Goal: Find specific page/section: Find specific page/section

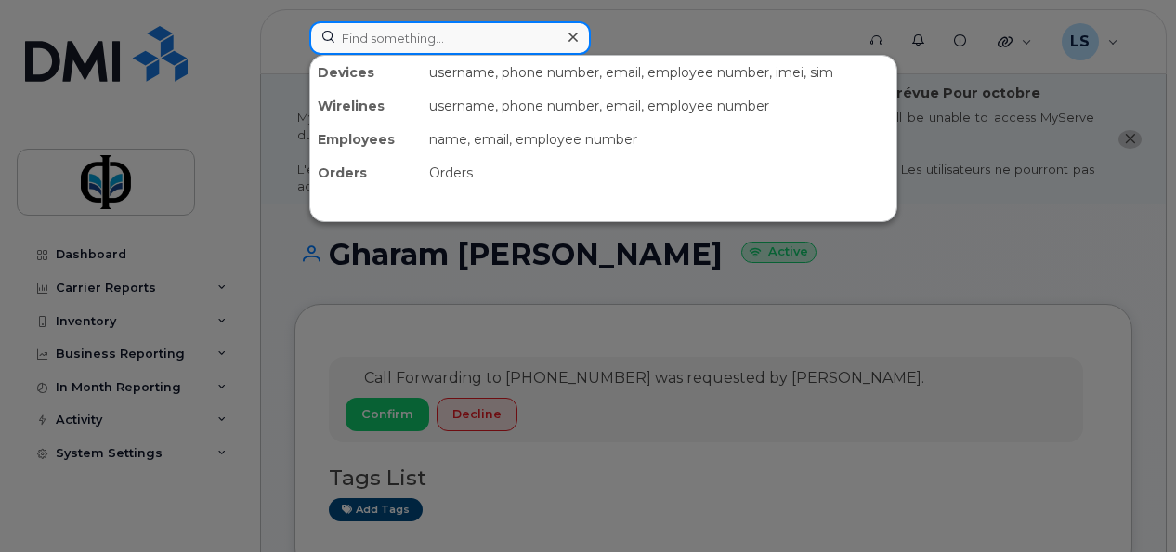
click at [400, 43] on input at bounding box center [450, 37] width 282 height 33
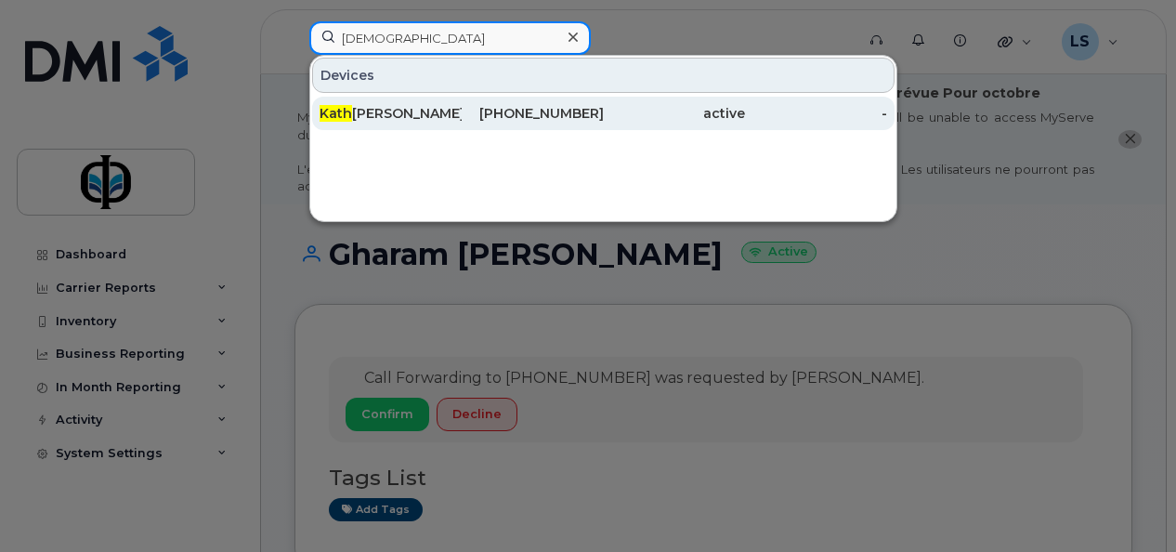
type input "[DEMOGRAPHIC_DATA]"
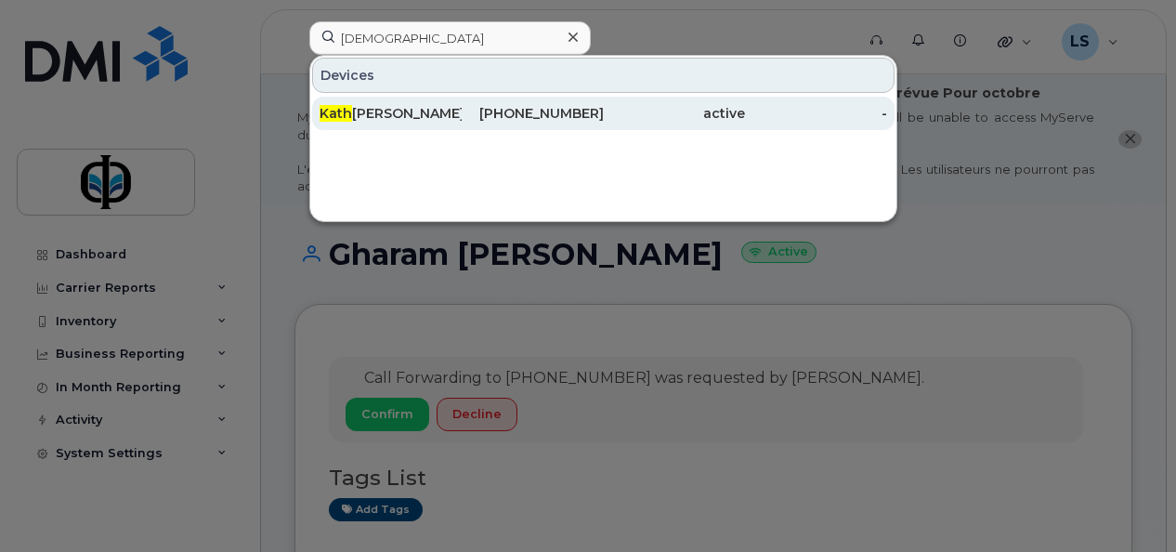
click at [547, 124] on div "[PHONE_NUMBER]" at bounding box center [533, 113] width 142 height 33
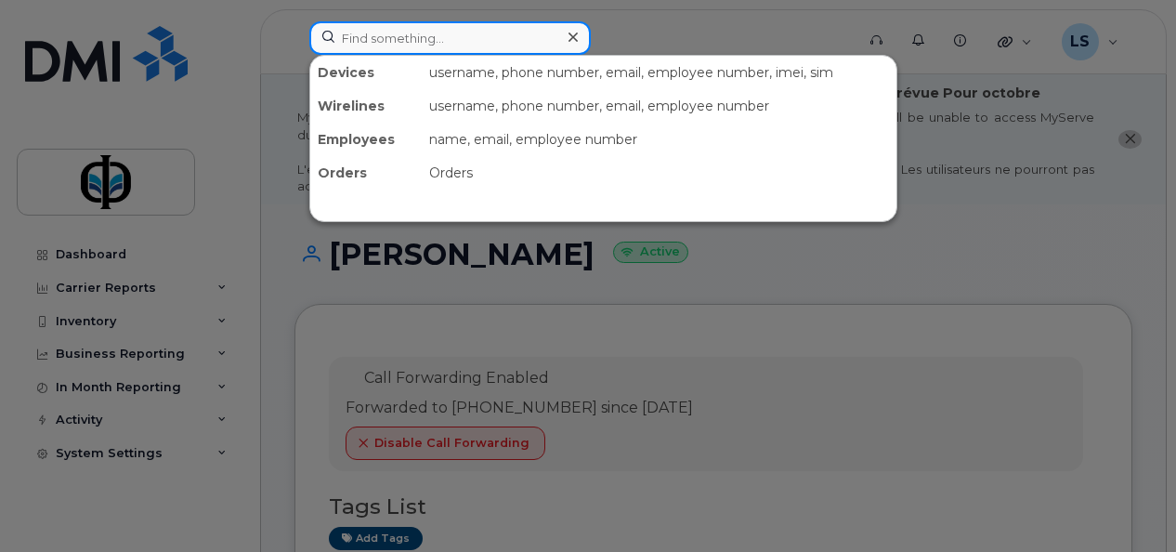
click at [556, 40] on input at bounding box center [450, 37] width 282 height 33
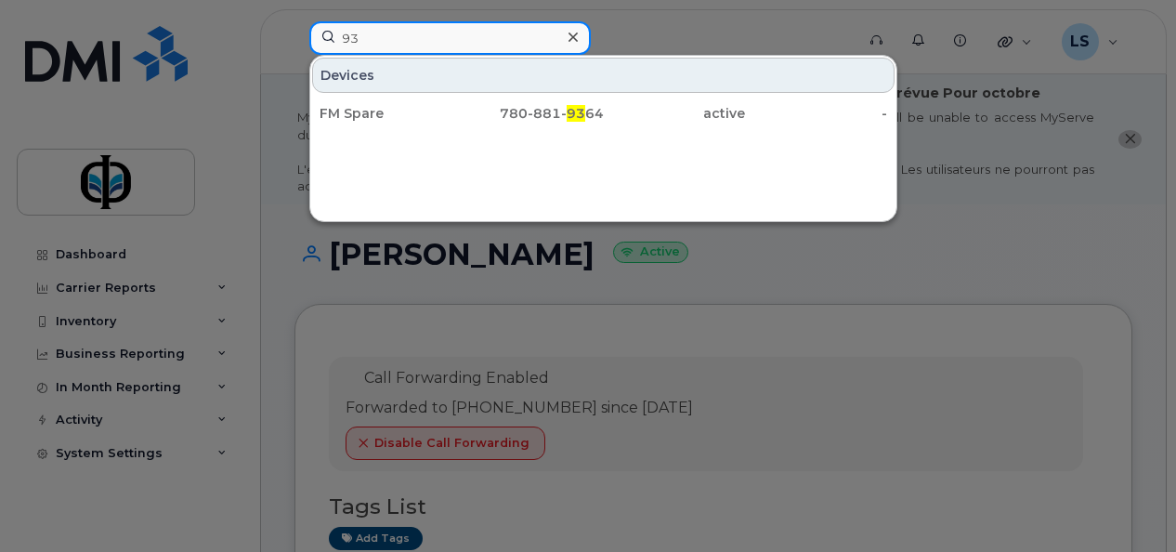
type input "9"
type input "0"
type input "4"
type input "7"
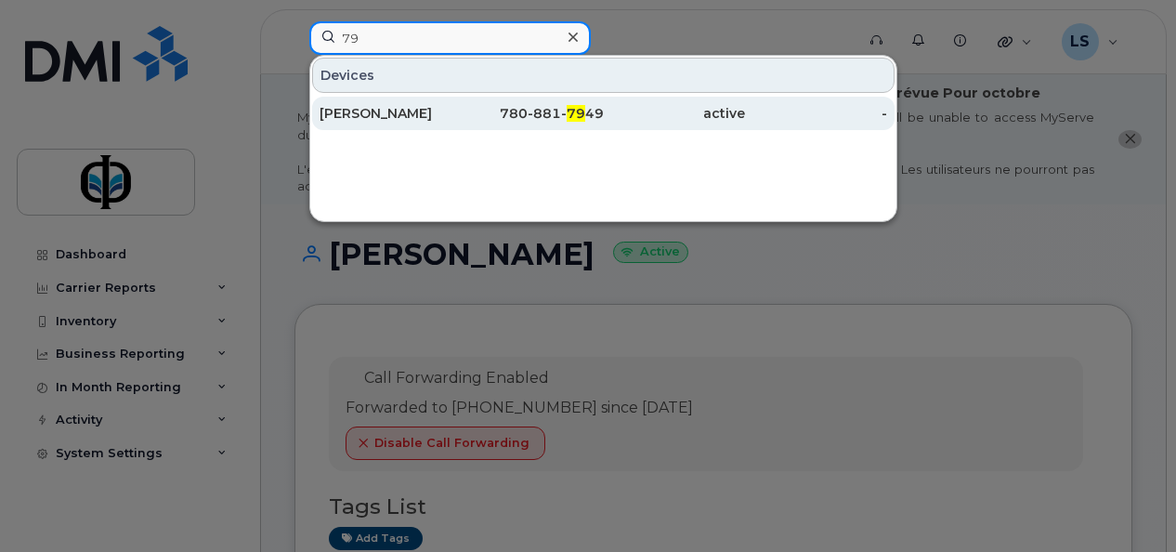
type input "7"
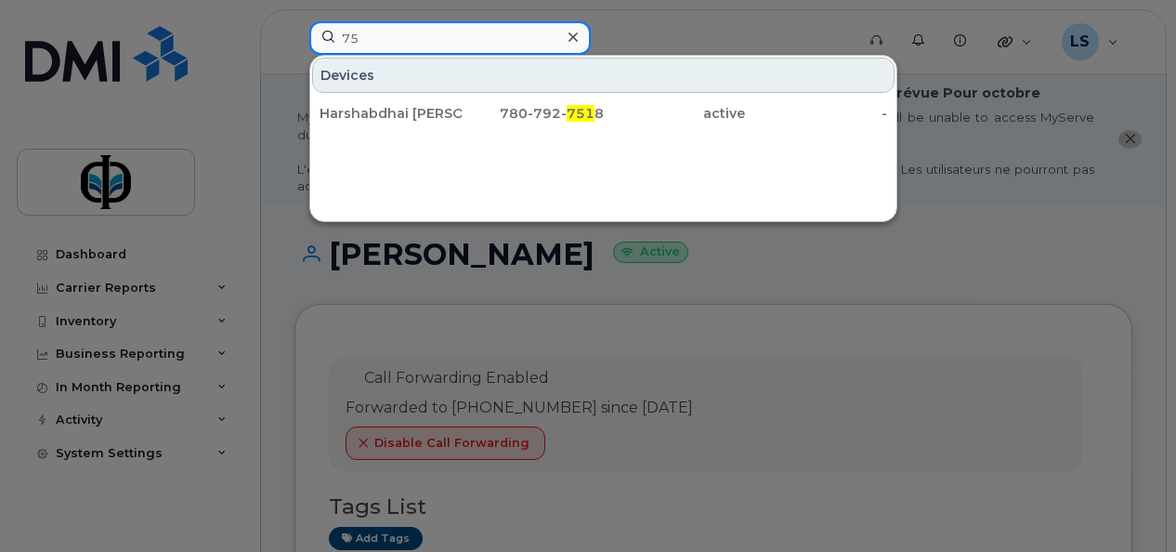
type input "7"
type input "6"
type input "1"
type input "2"
type input "9"
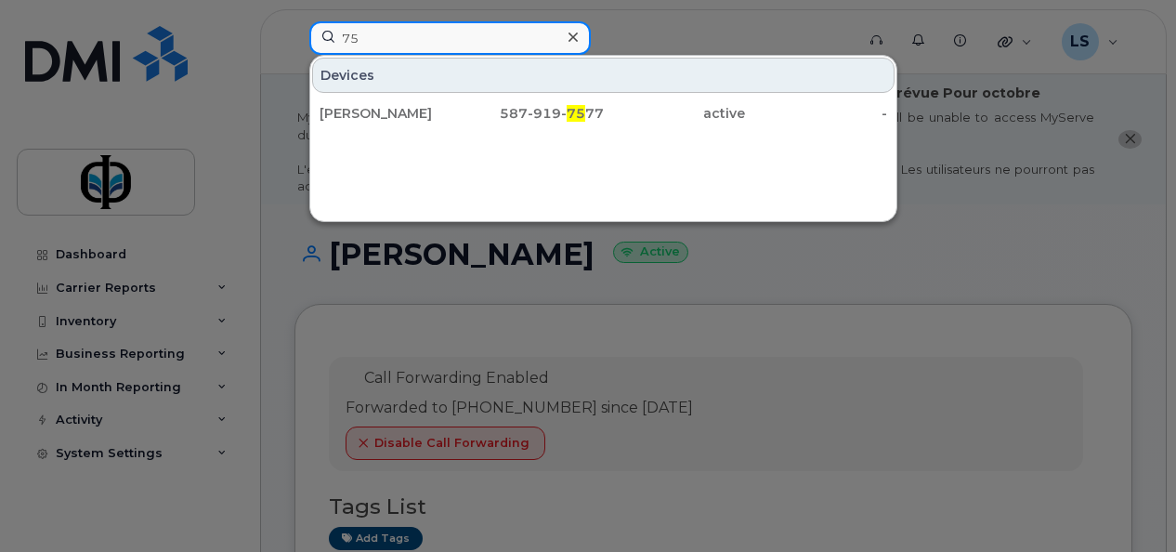
type input "7"
click at [406, 36] on input "8766" at bounding box center [450, 37] width 282 height 33
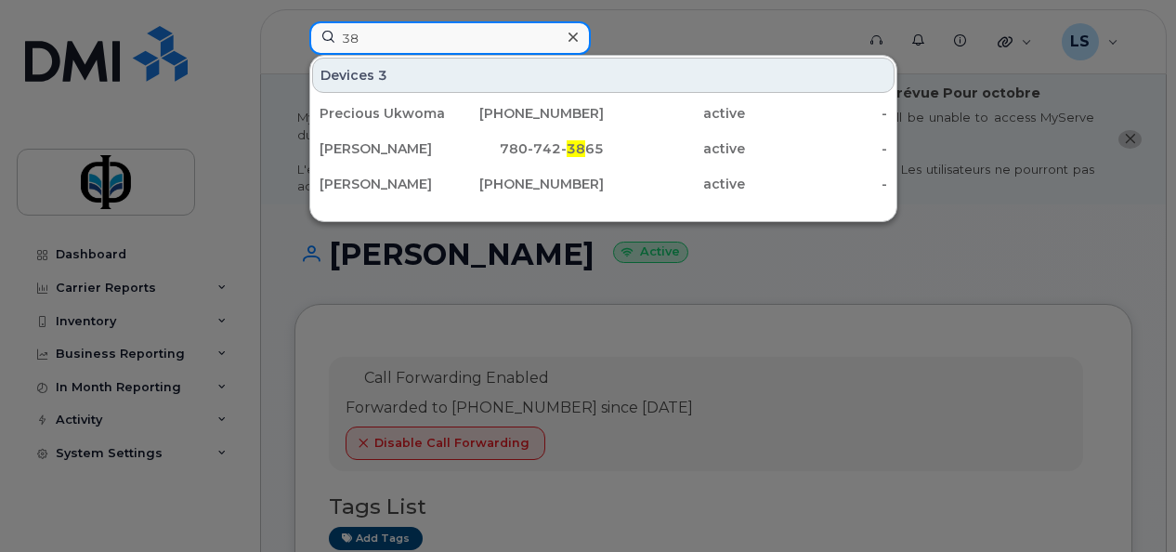
type input "3"
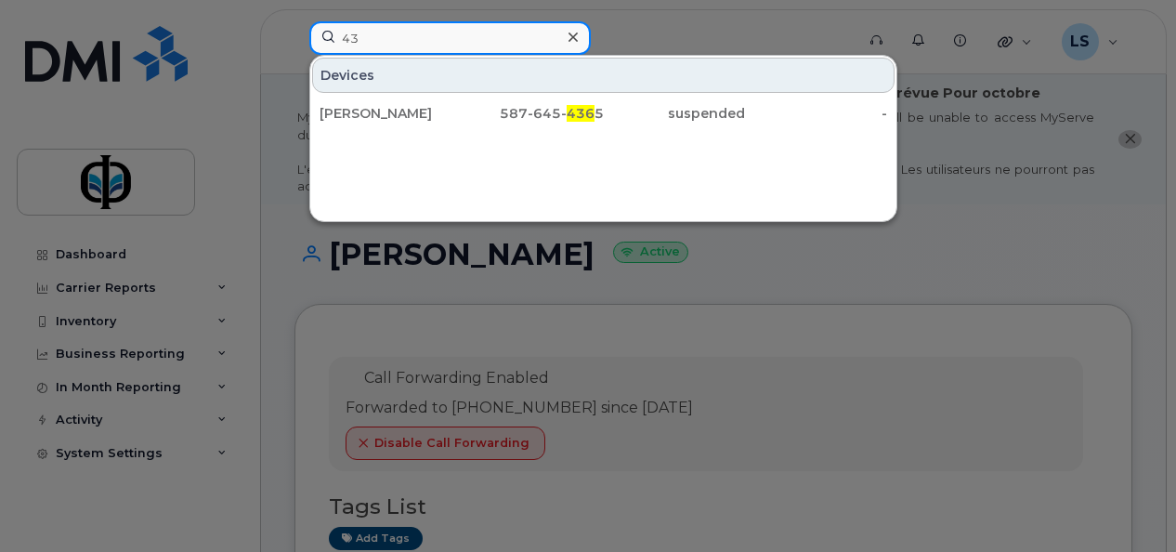
type input "4"
click at [445, 43] on input "9862" at bounding box center [450, 37] width 282 height 33
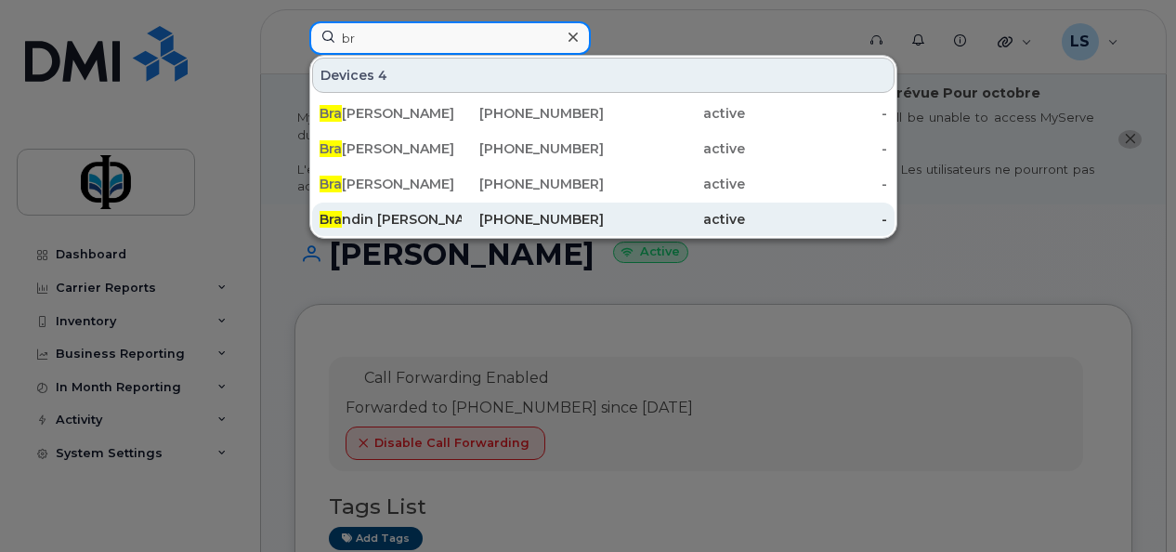
type input "b"
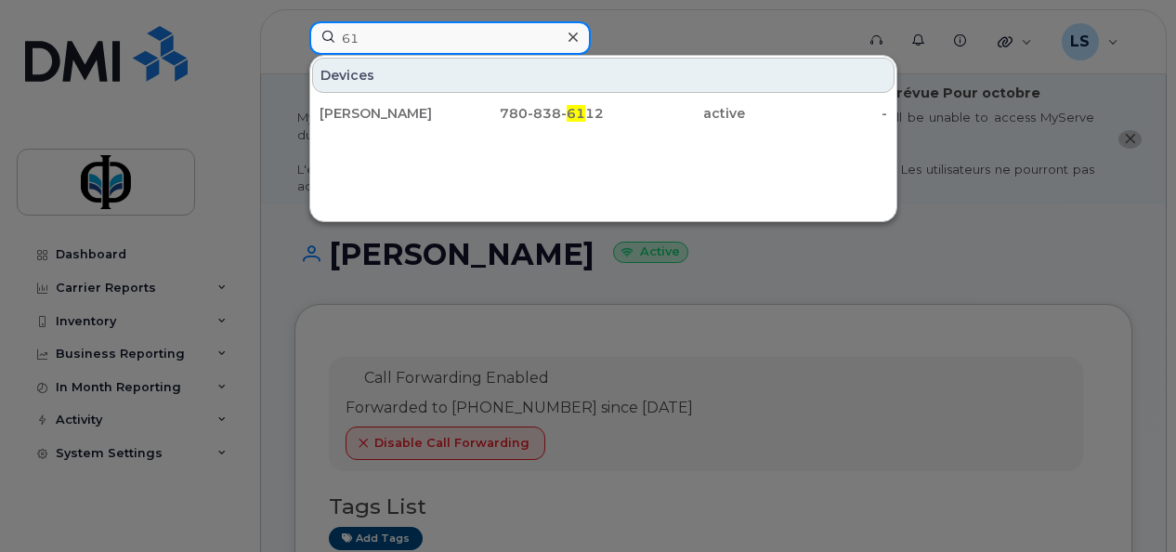
type input "6"
type input "4"
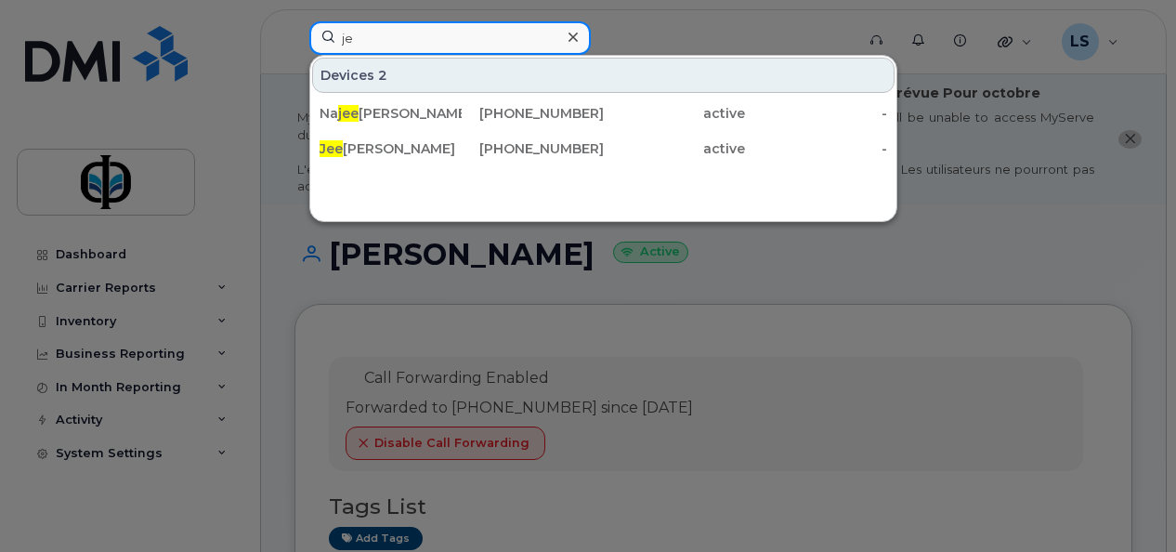
type input "j"
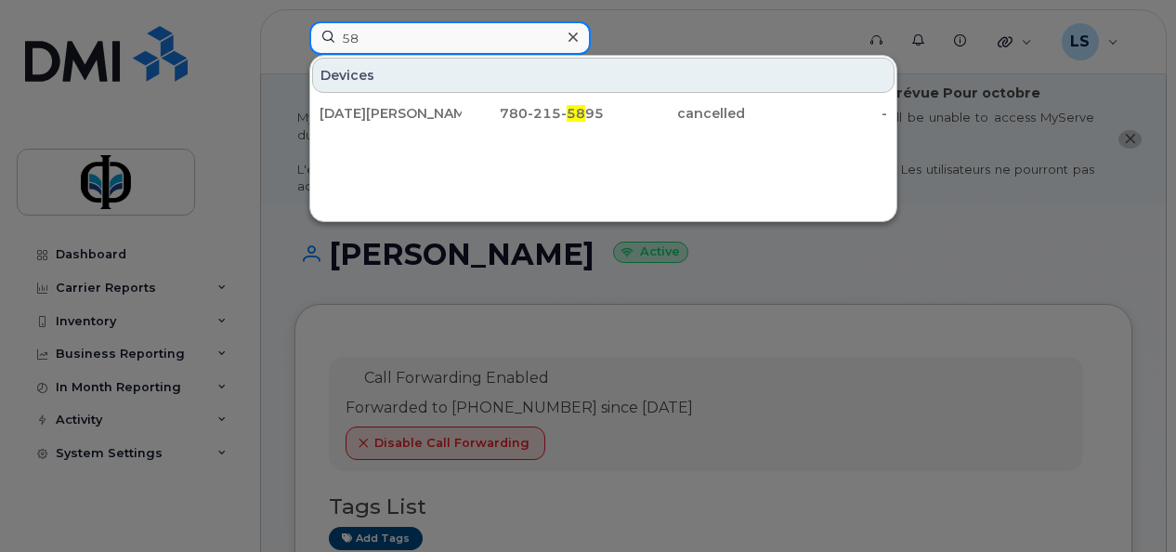
type input "5"
type input "7"
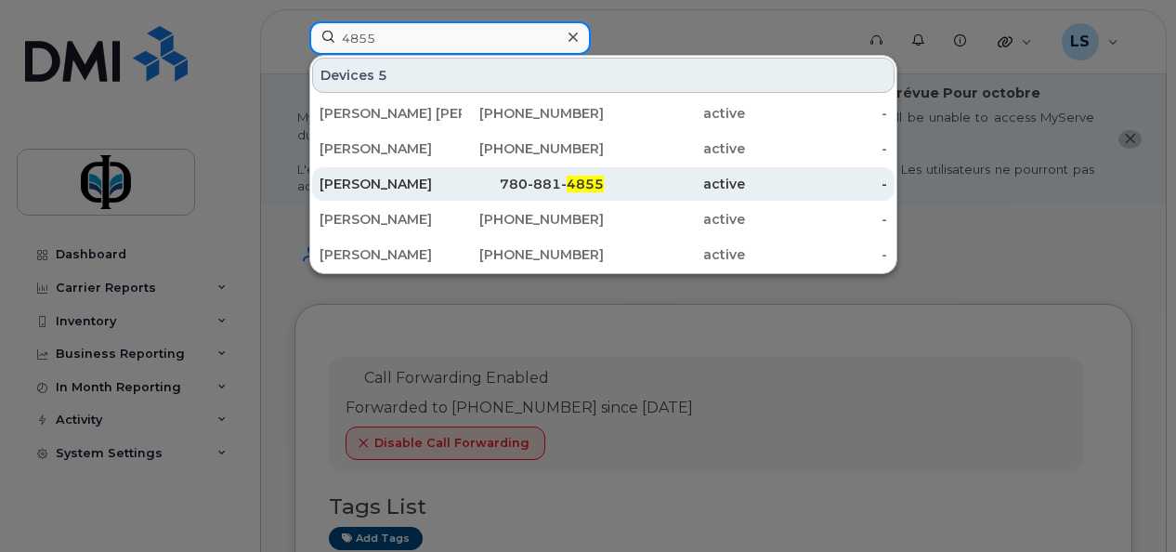
type input "4855"
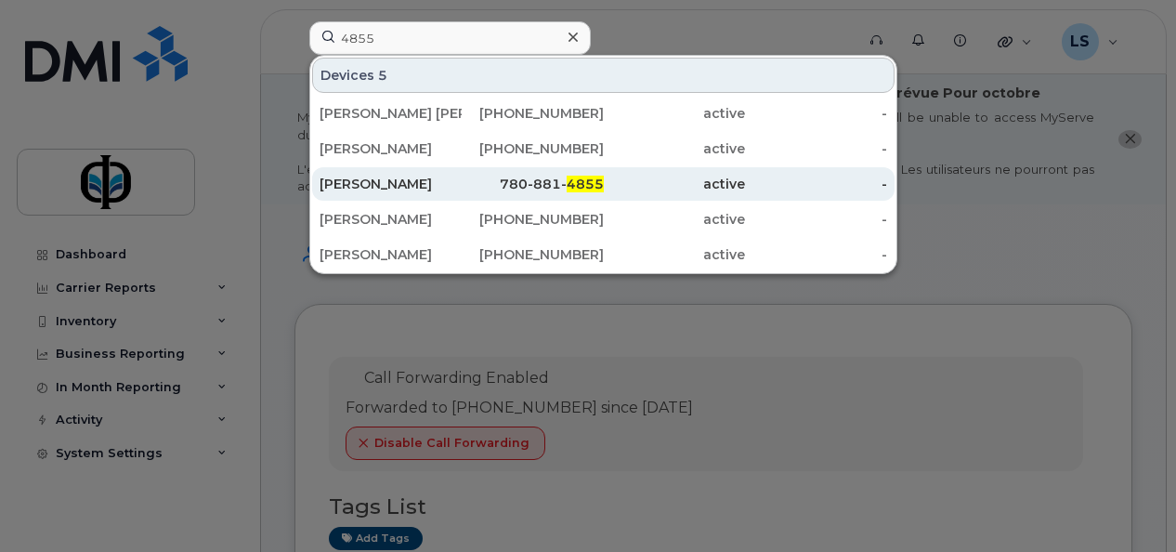
click at [509, 180] on div "780-881- 4855" at bounding box center [533, 184] width 142 height 19
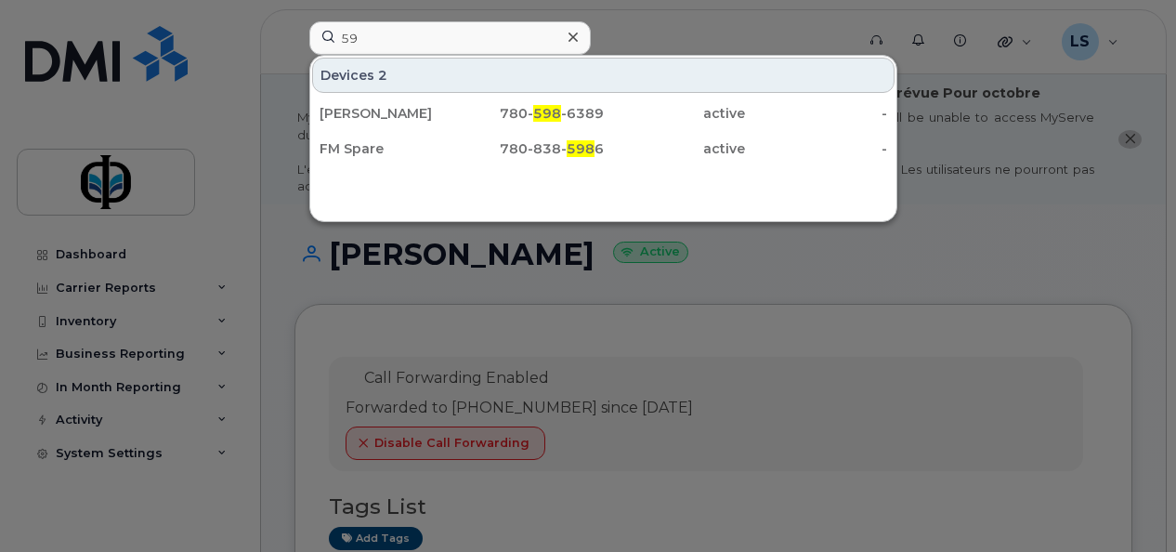
type input "5"
type input "7"
type input "4834"
